Goal: Find specific page/section: Find specific page/section

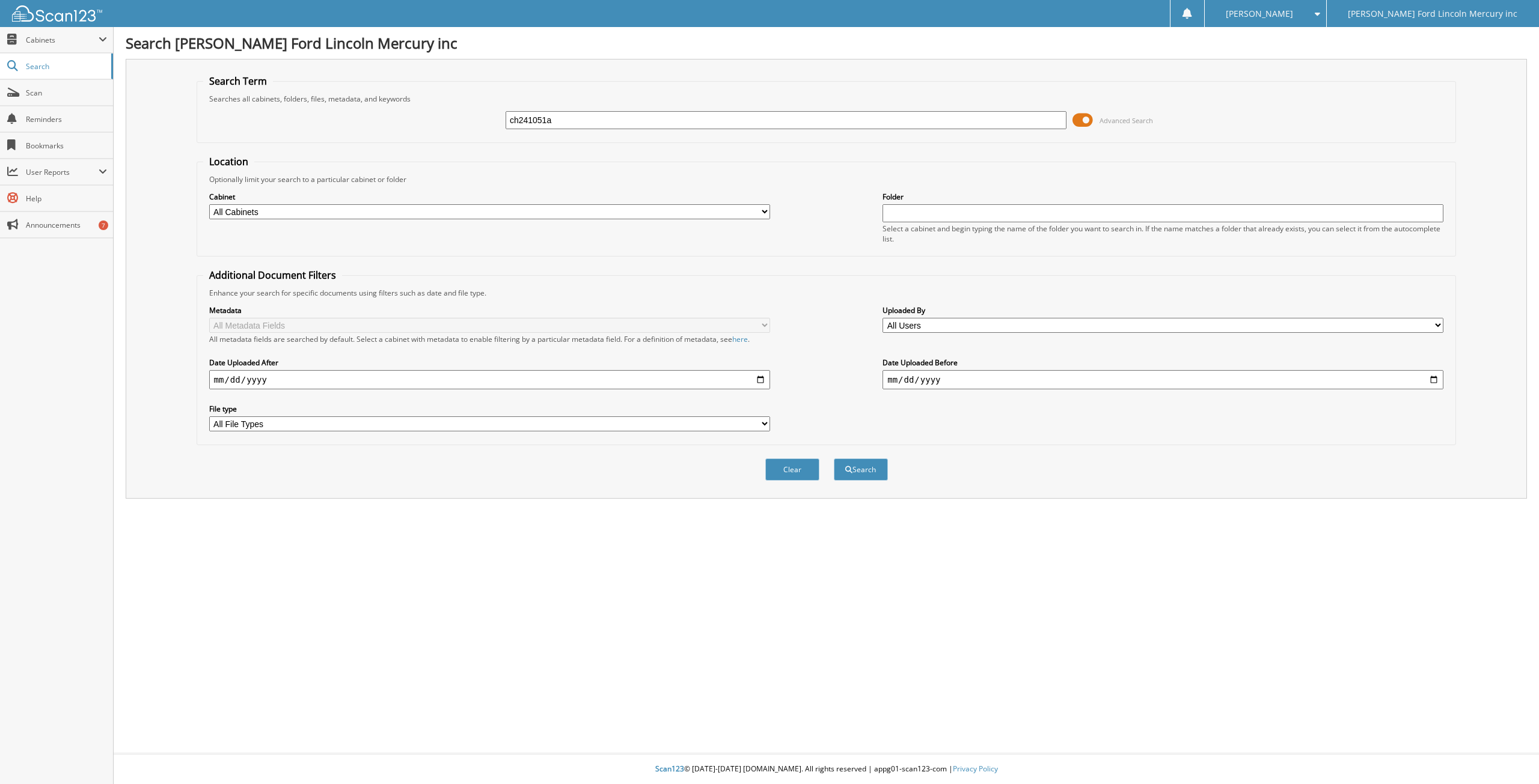
type input "ch241051a"
click at [834, 459] on button "Search" at bounding box center [861, 470] width 54 height 22
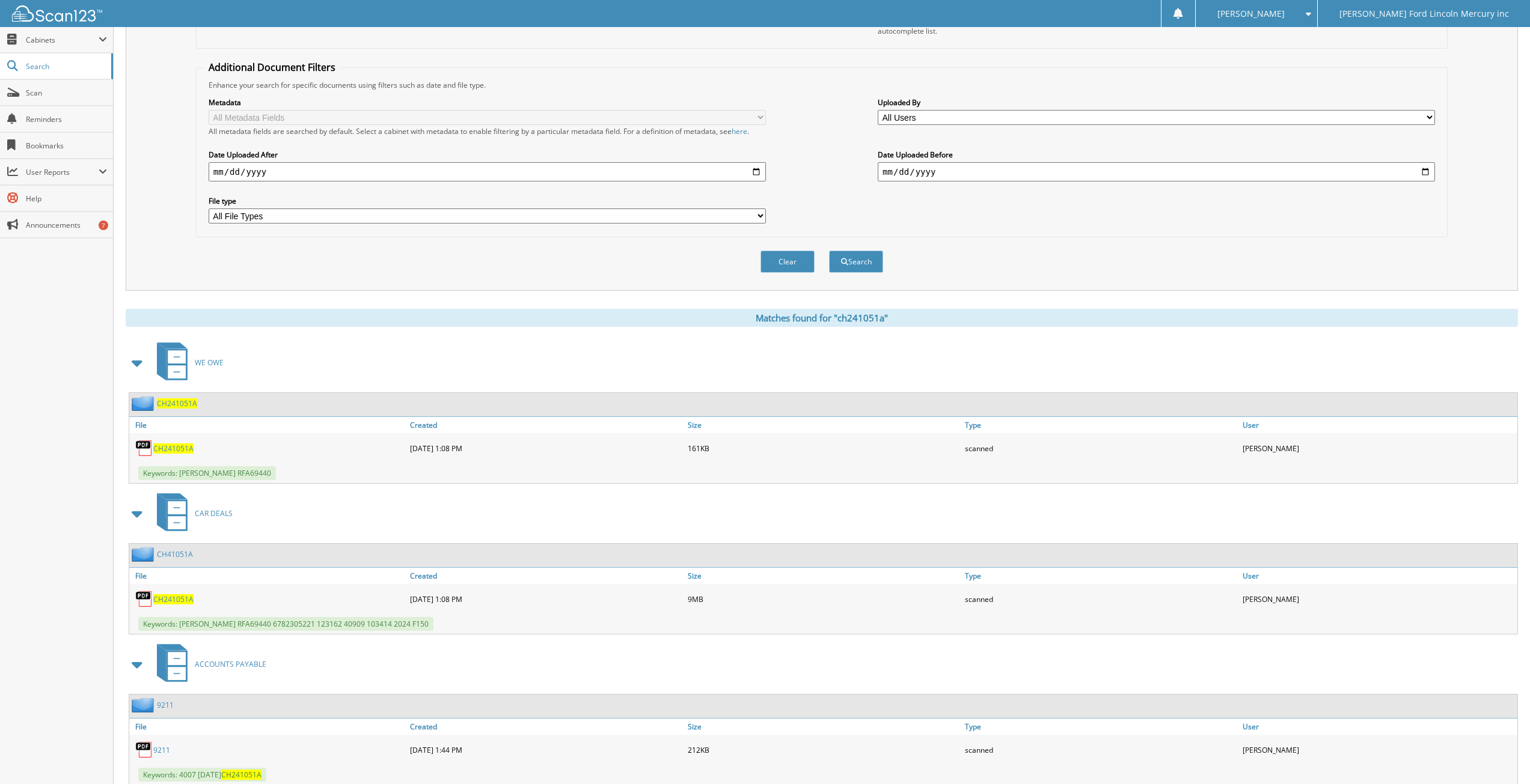
scroll to position [246, 0]
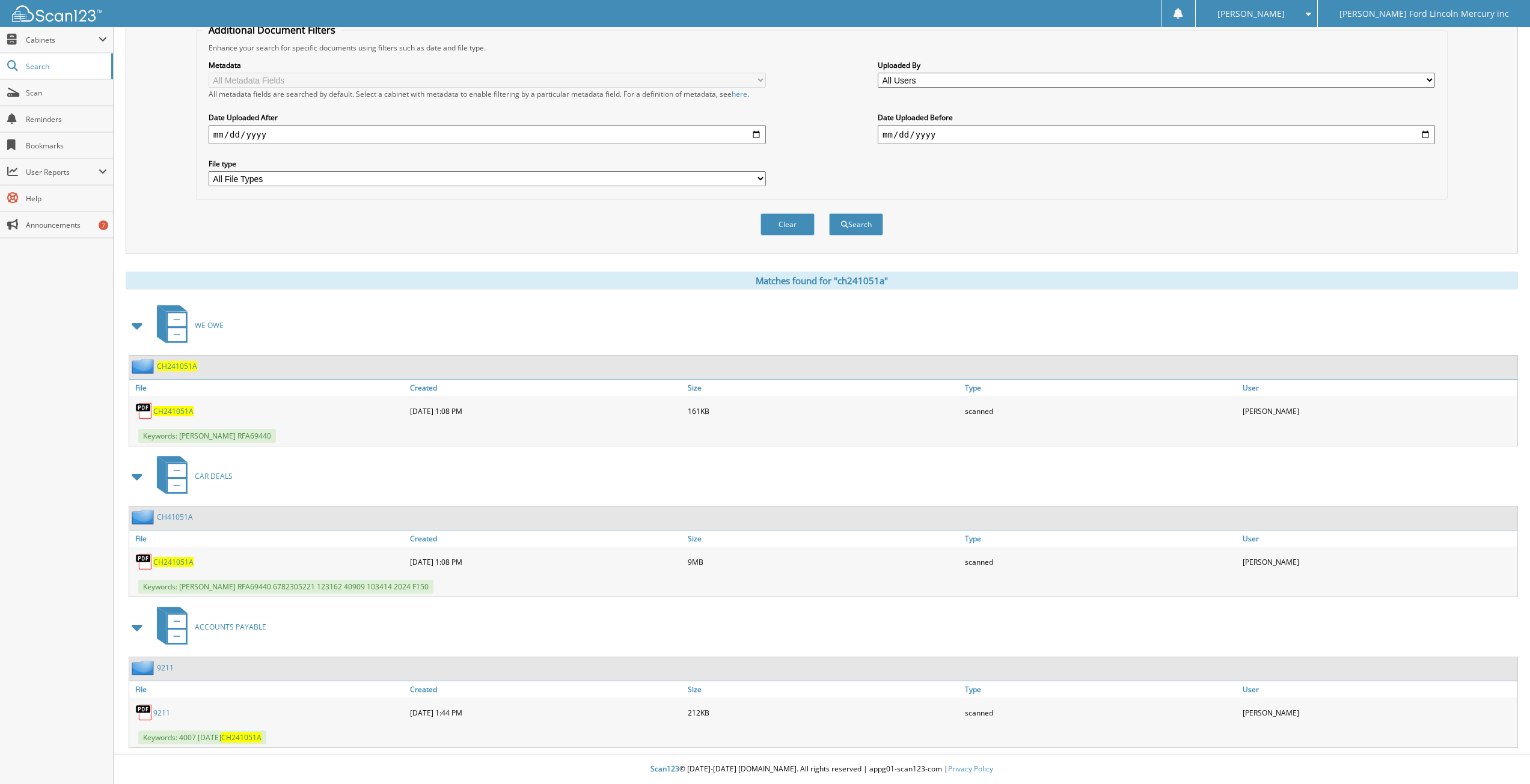
click at [173, 414] on span "CH241051A" at bounding box center [173, 411] width 40 height 10
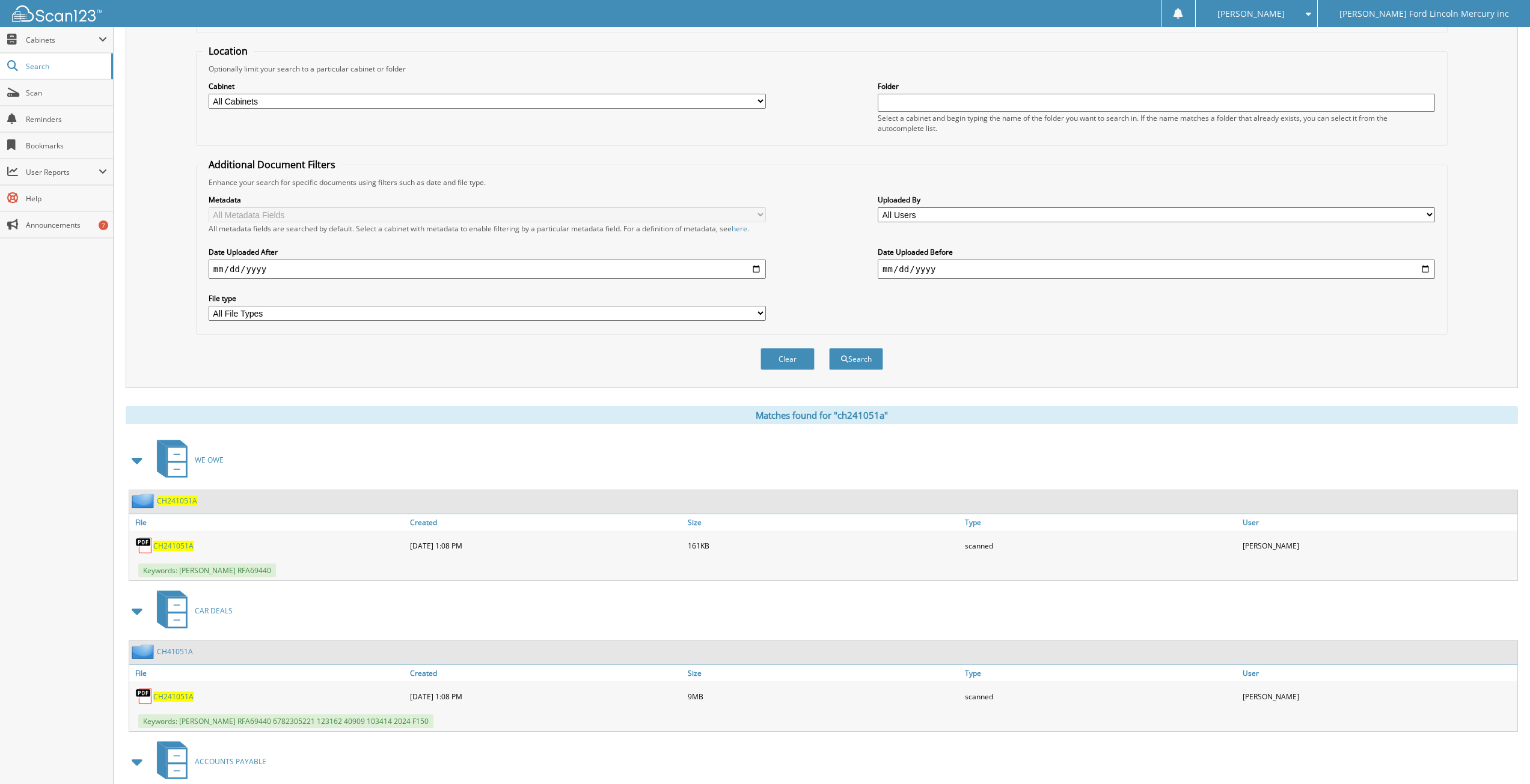
scroll to position [5, 0]
